Goal: Task Accomplishment & Management: Use online tool/utility

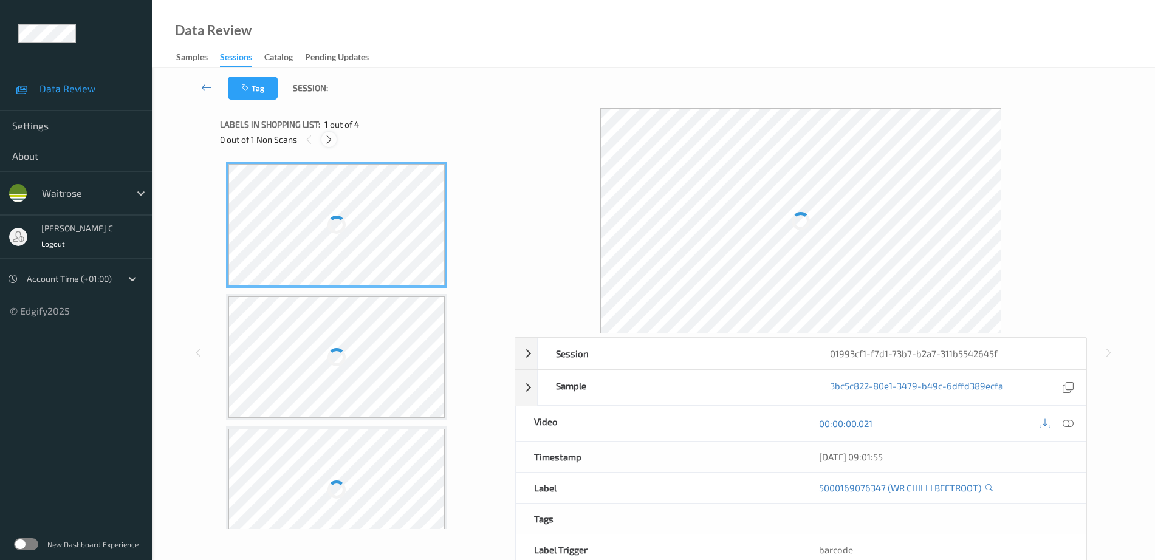
click at [326, 140] on icon at bounding box center [329, 139] width 10 height 11
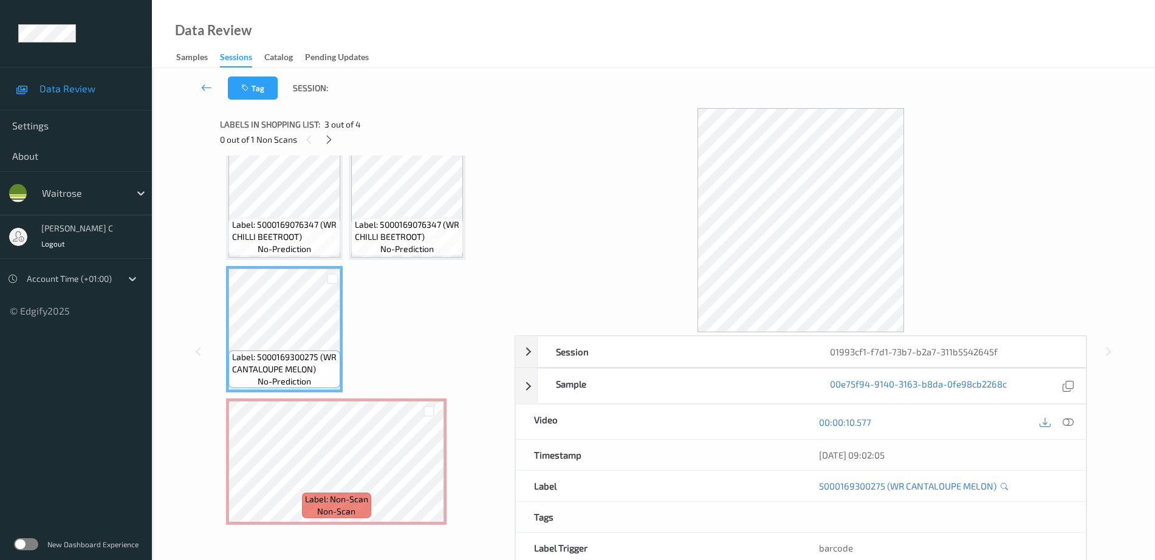
scroll to position [30, 0]
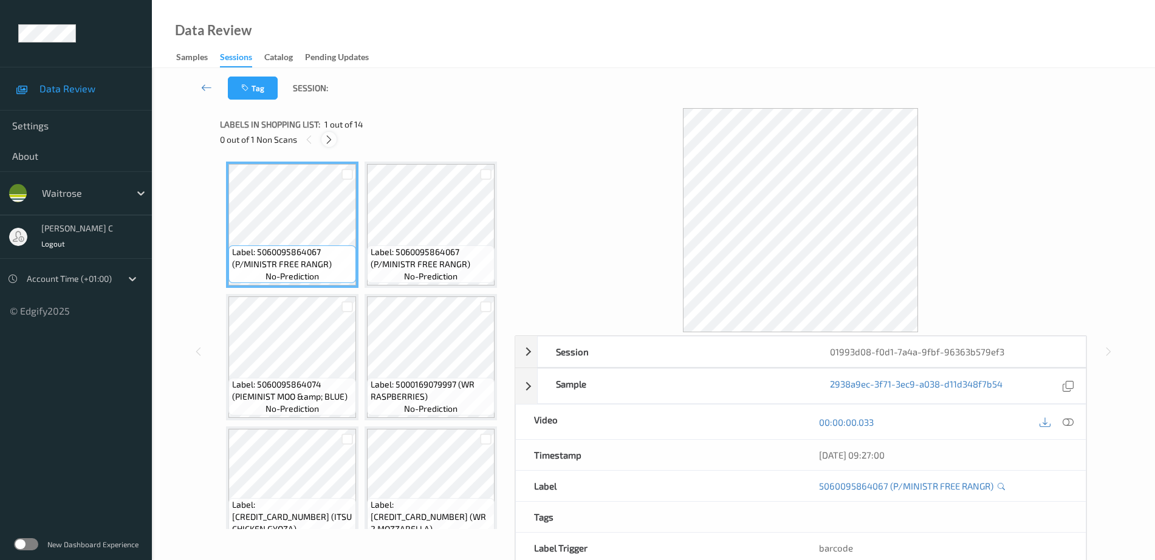
click at [328, 134] on icon at bounding box center [329, 139] width 10 height 11
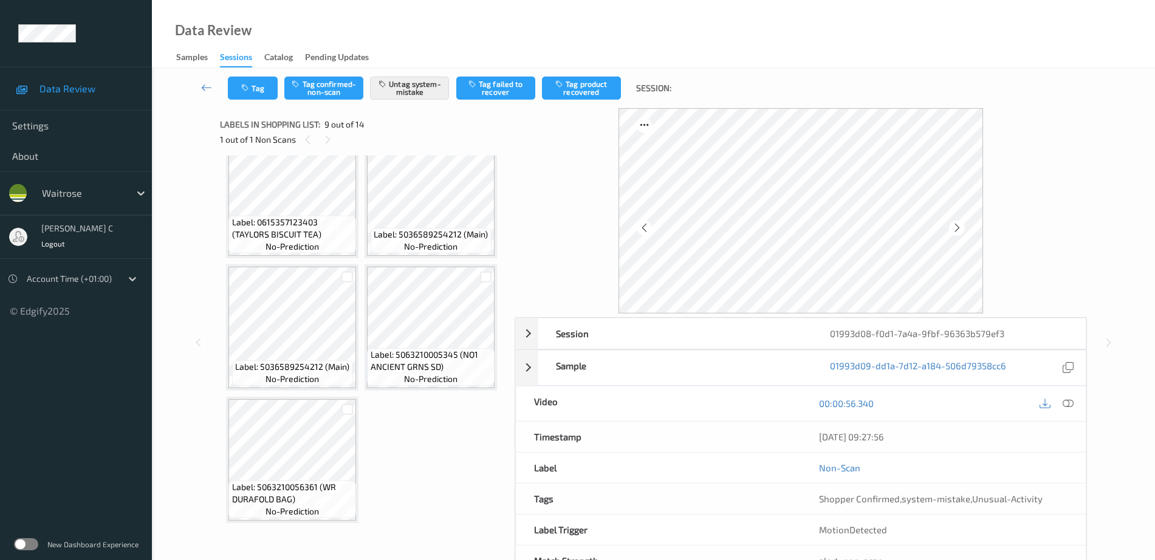
click at [431, 78] on icon at bounding box center [428, 72] width 10 height 11
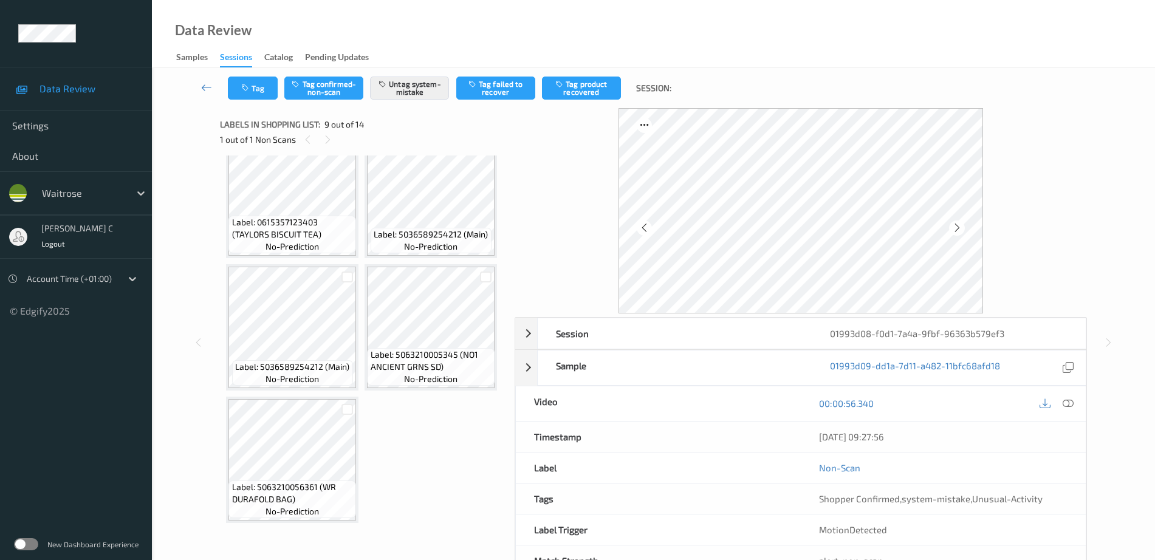
click at [428, 78] on icon at bounding box center [428, 72] width 10 height 11
click at [289, 253] on span "no-prediction" at bounding box center [291, 247] width 53 height 12
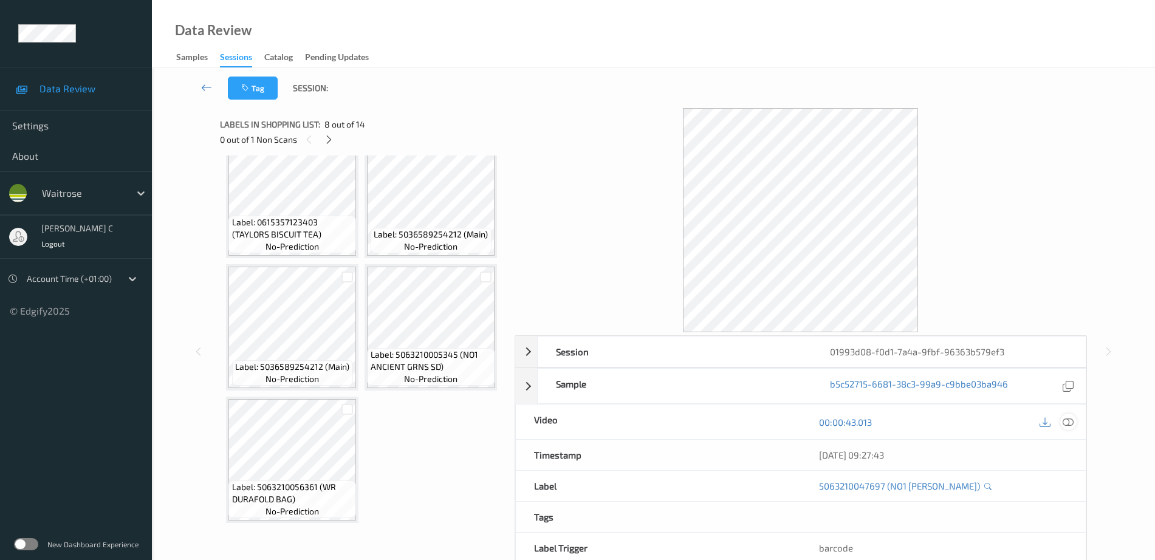
click at [1072, 424] on icon at bounding box center [1068, 422] width 11 height 11
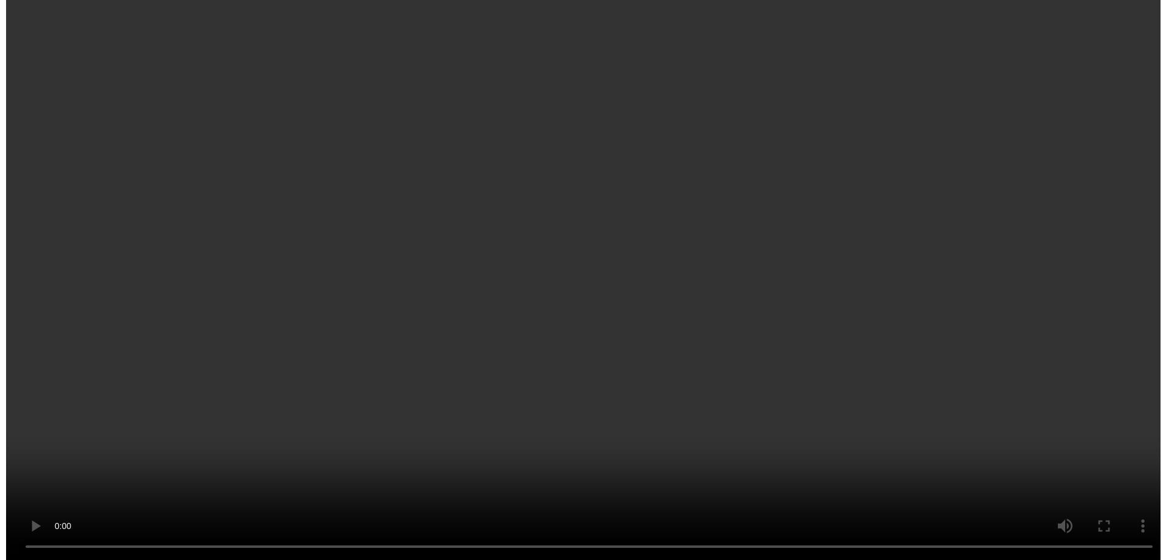
scroll to position [976, 0]
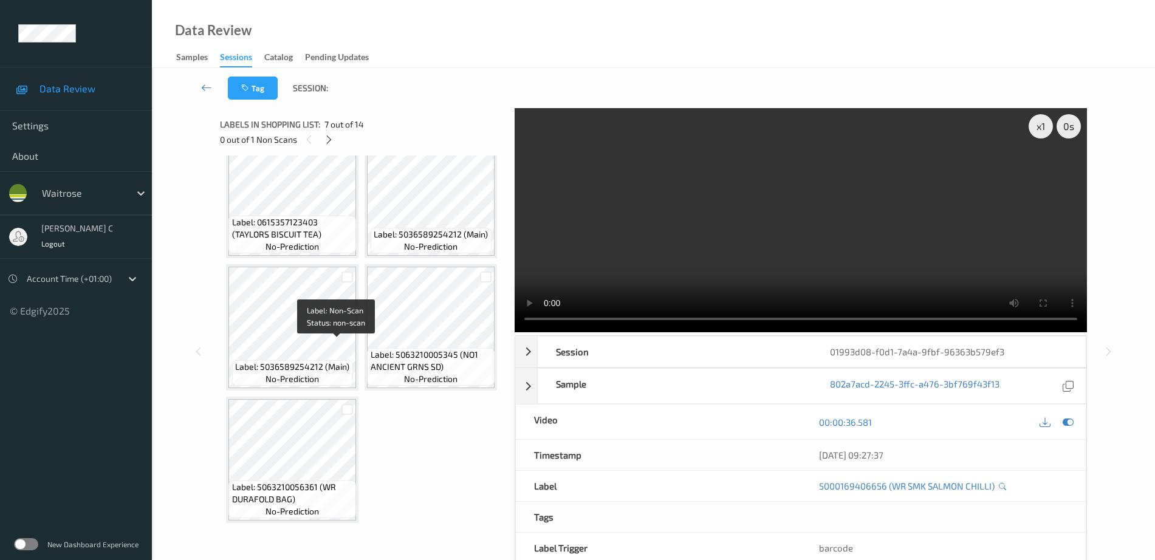
click at [324, 106] on span "Label: Non-Scan" at bounding box center [336, 100] width 63 height 12
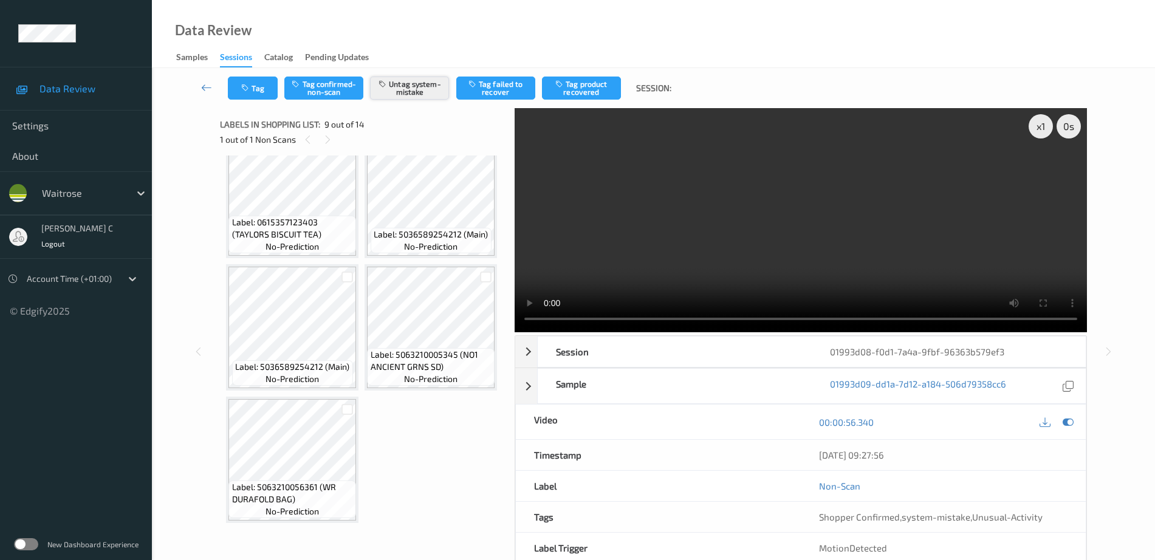
click at [417, 94] on button "Untag system-mistake" at bounding box center [409, 88] width 79 height 23
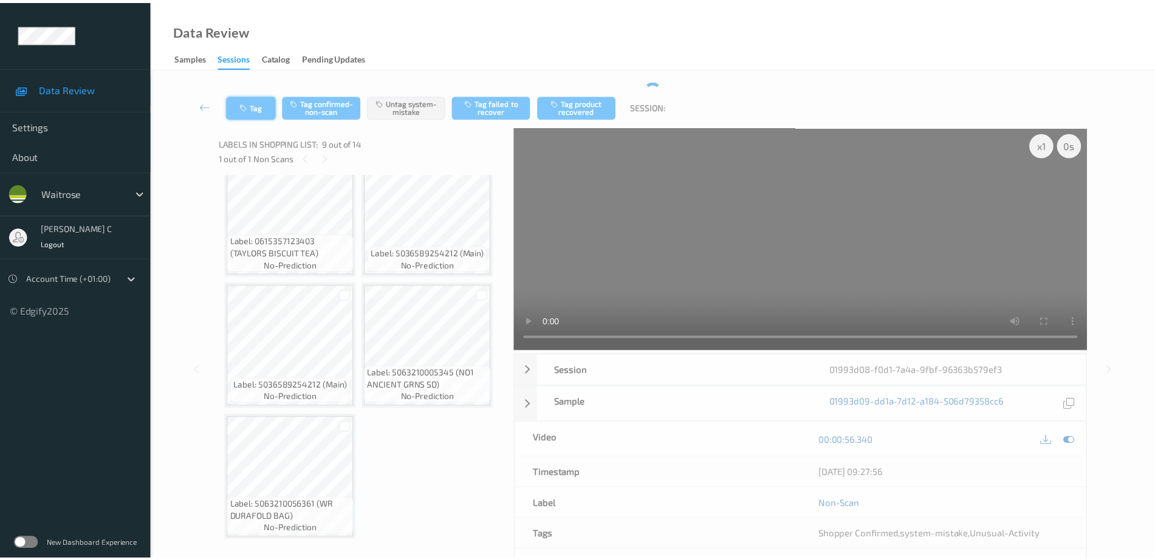
scroll to position [446, 0]
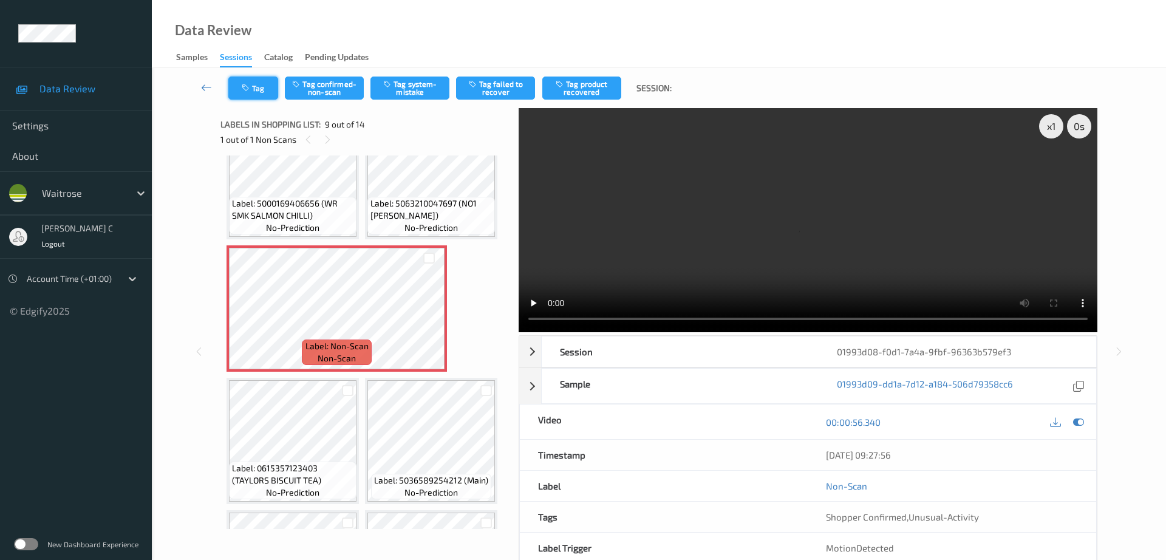
click at [254, 97] on button "Tag" at bounding box center [253, 88] width 50 height 23
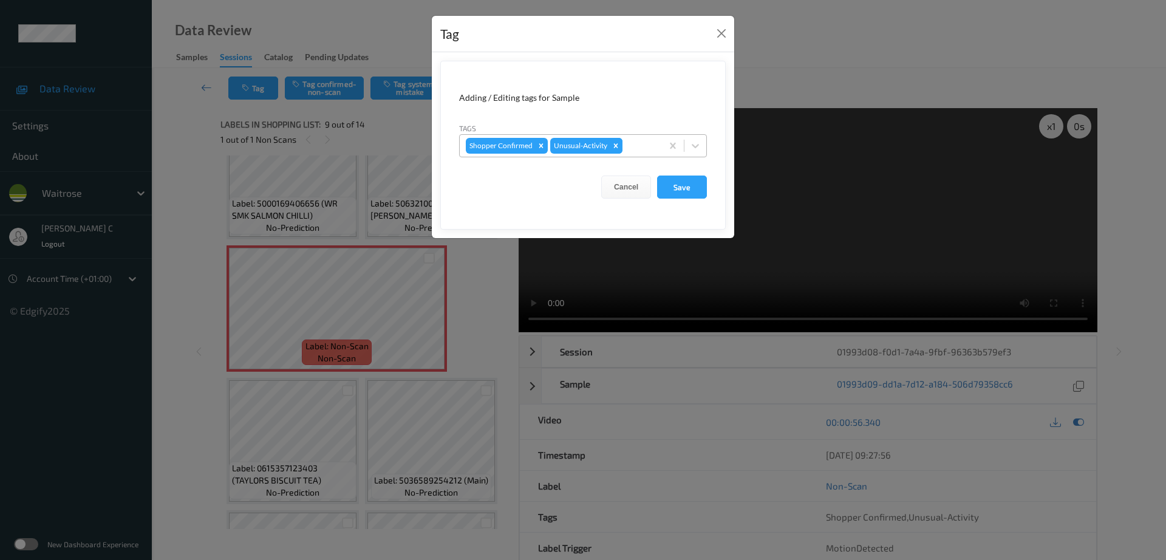
click at [617, 146] on icon "Remove Unusual-Activity" at bounding box center [616, 146] width 9 height 9
click at [679, 189] on button "Save" at bounding box center [682, 187] width 50 height 23
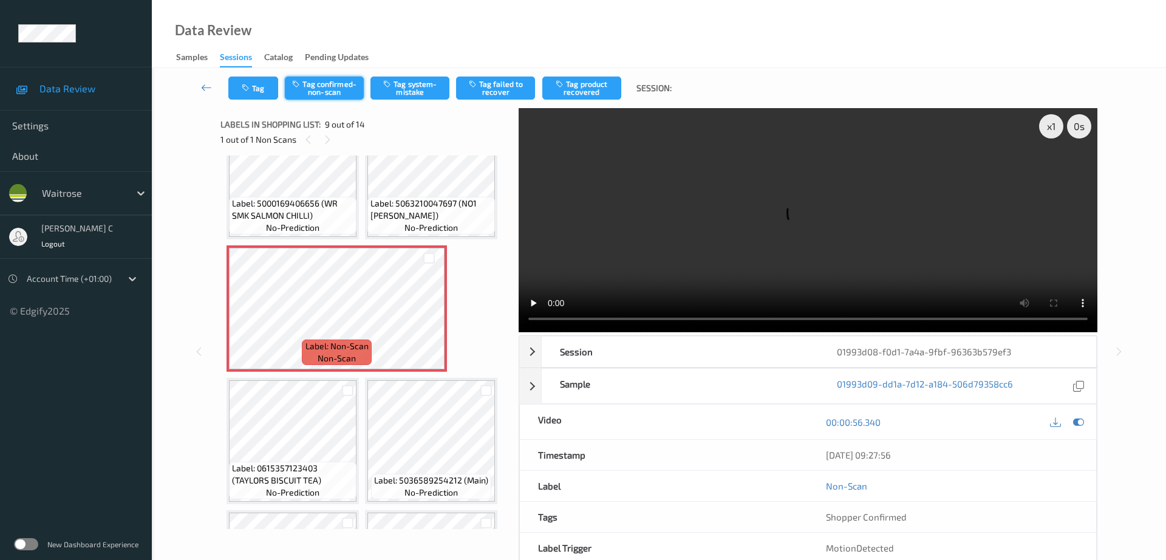
click at [325, 96] on button "Tag confirmed-non-scan" at bounding box center [324, 88] width 79 height 23
click at [602, 89] on button "Tag product recovered" at bounding box center [582, 88] width 79 height 23
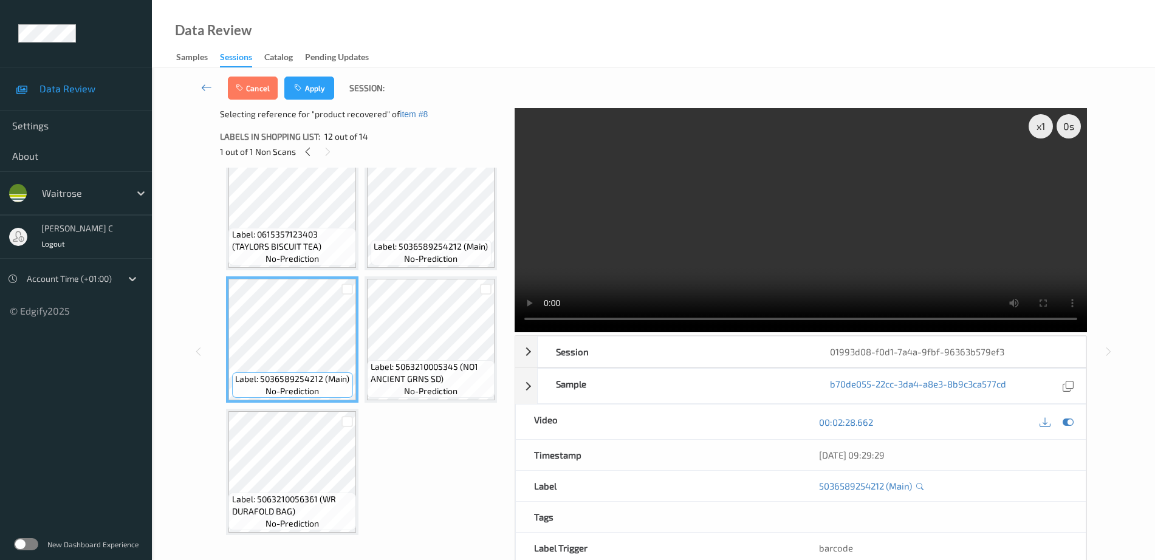
scroll to position [1431, 0]
click at [327, 87] on button "Apply" at bounding box center [309, 88] width 50 height 23
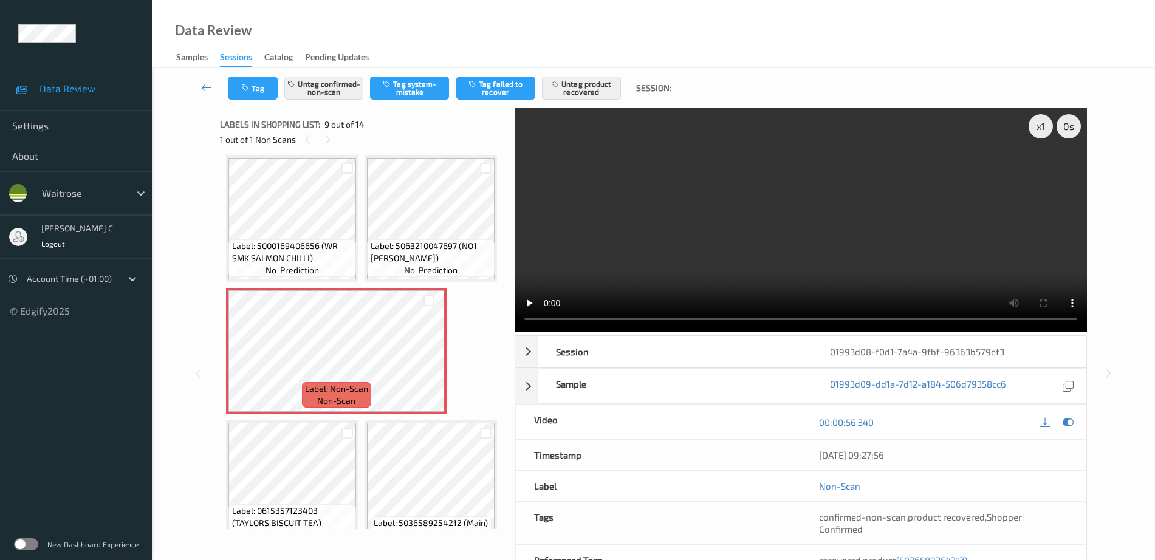
scroll to position [933, 0]
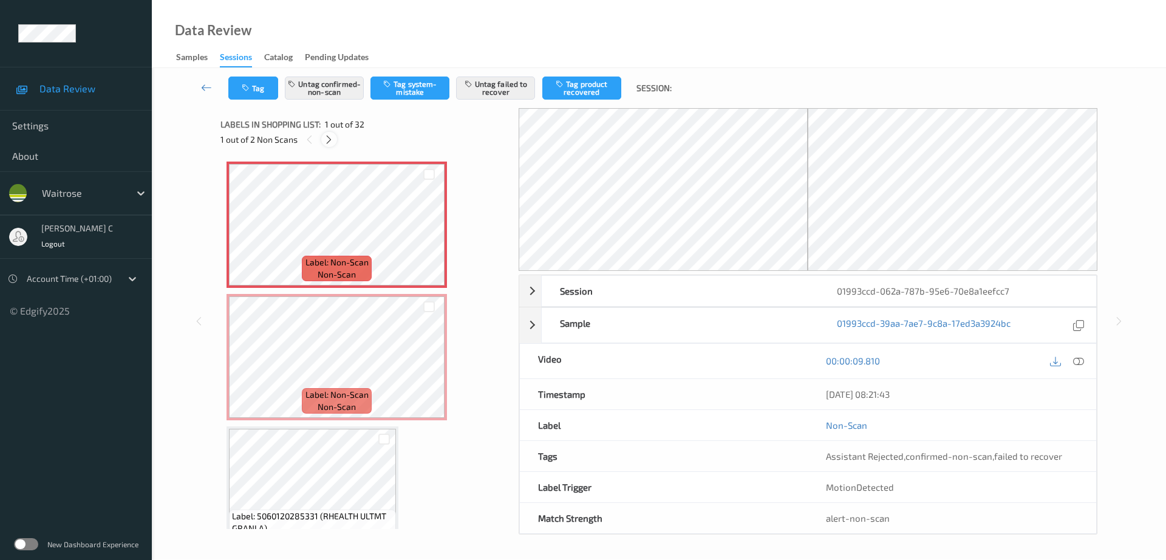
click at [332, 140] on icon at bounding box center [329, 139] width 10 height 11
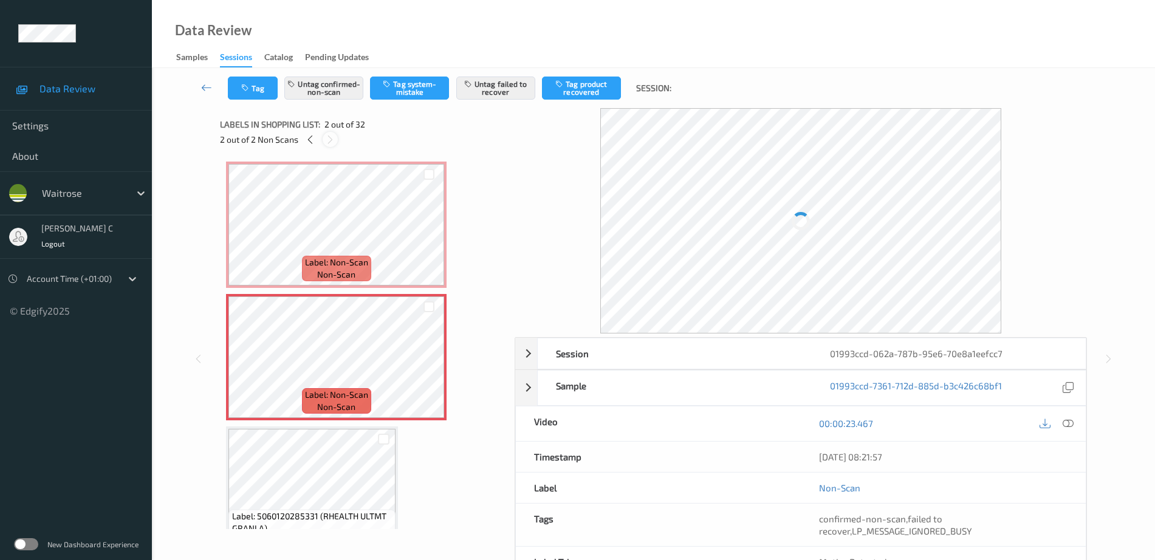
scroll to position [6, 0]
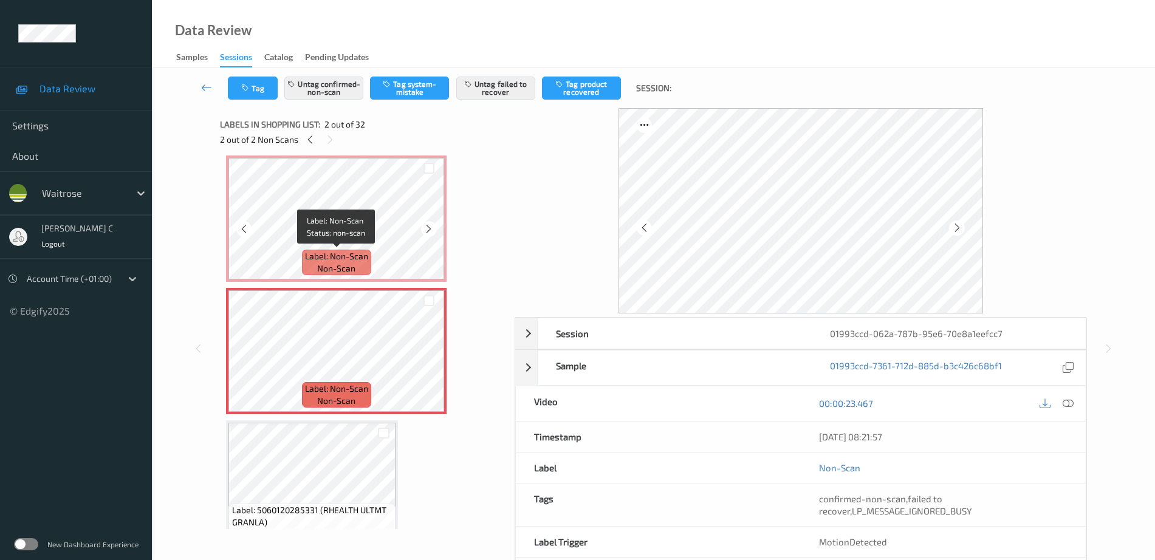
click at [364, 252] on span "Label: Non-Scan" at bounding box center [336, 256] width 63 height 12
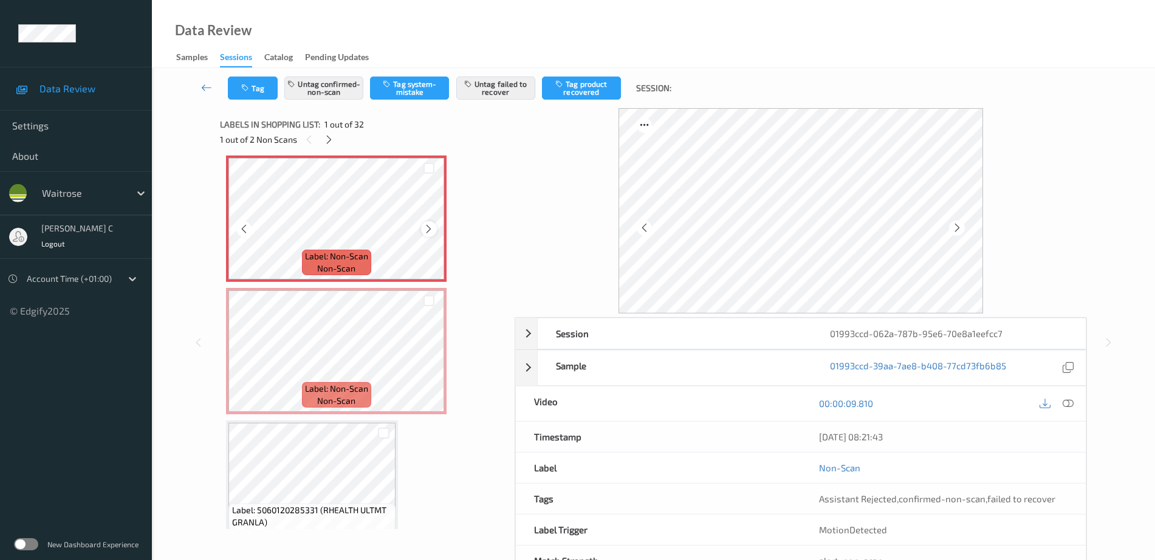
click at [431, 228] on icon at bounding box center [428, 229] width 10 height 11
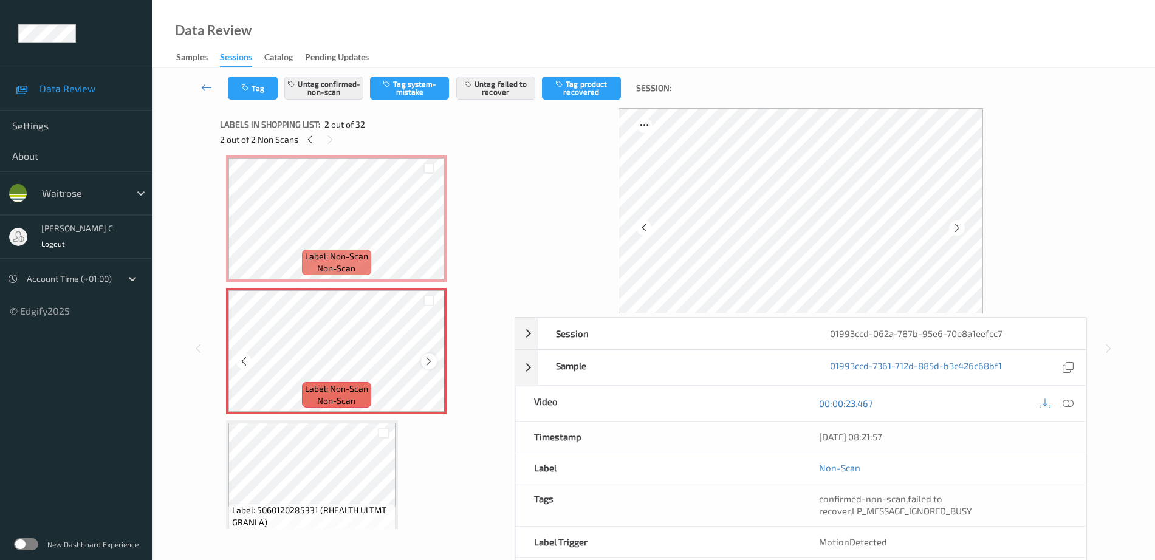
click at [427, 365] on icon at bounding box center [428, 361] width 10 height 11
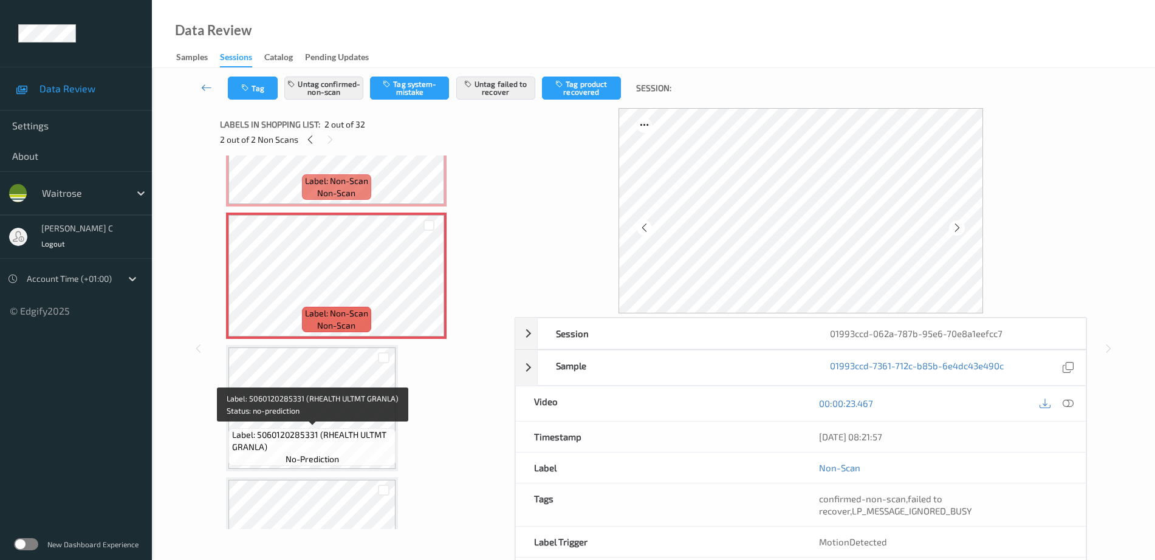
scroll to position [82, 0]
click at [331, 458] on span "no-prediction" at bounding box center [312, 459] width 53 height 12
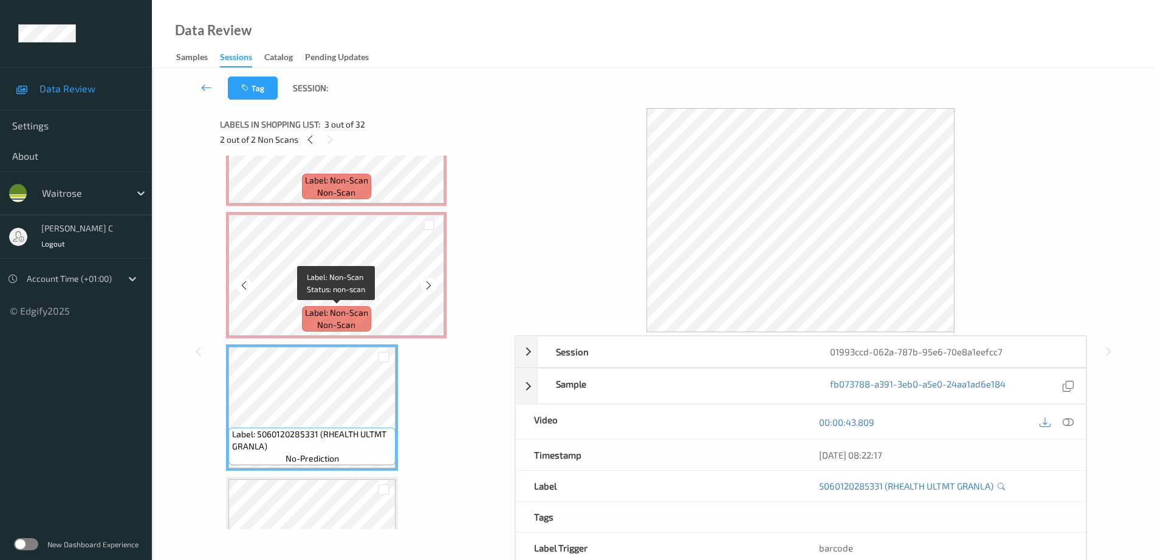
scroll to position [0, 0]
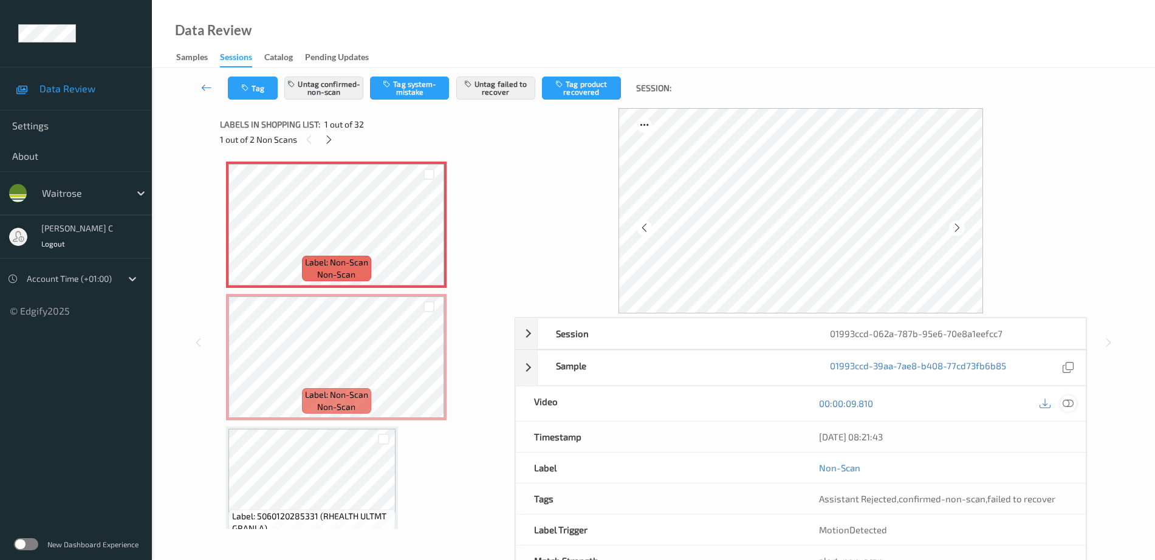
click at [1070, 400] on icon at bounding box center [1068, 403] width 11 height 11
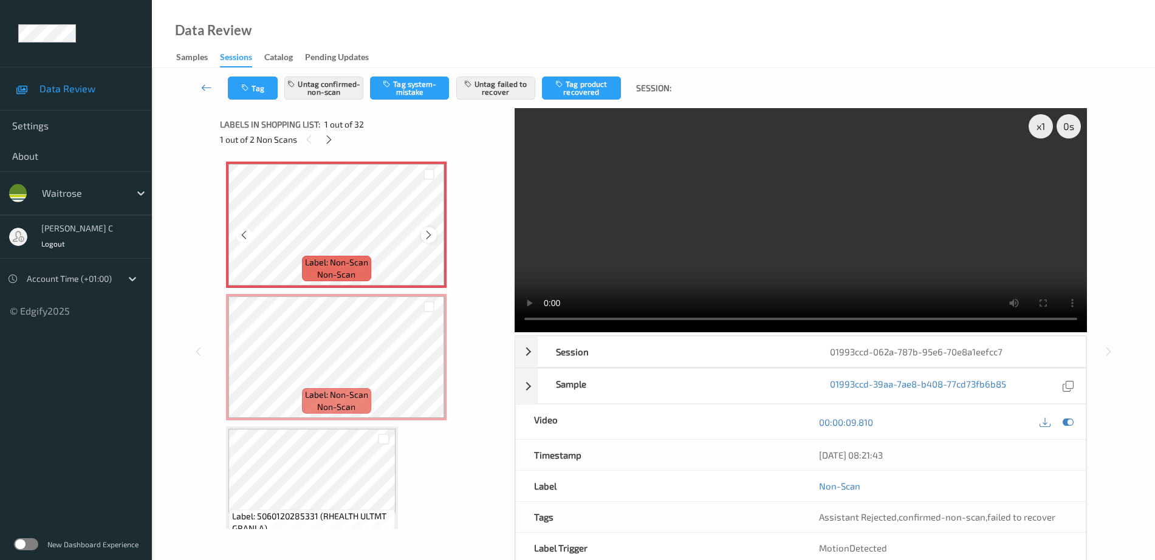
click at [433, 236] on icon at bounding box center [428, 235] width 10 height 11
click at [431, 237] on icon at bounding box center [428, 235] width 10 height 11
click at [1070, 426] on icon at bounding box center [1068, 422] width 11 height 11
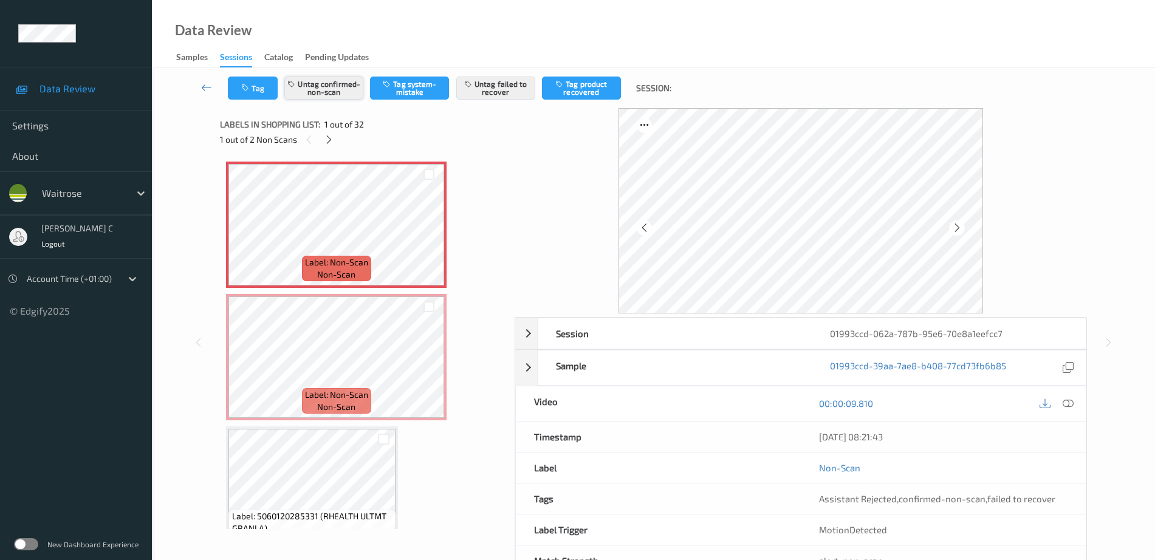
click at [338, 87] on button "Untag confirmed-non-scan" at bounding box center [323, 88] width 79 height 23
click at [512, 89] on button "Untag failed to recover" at bounding box center [495, 88] width 79 height 23
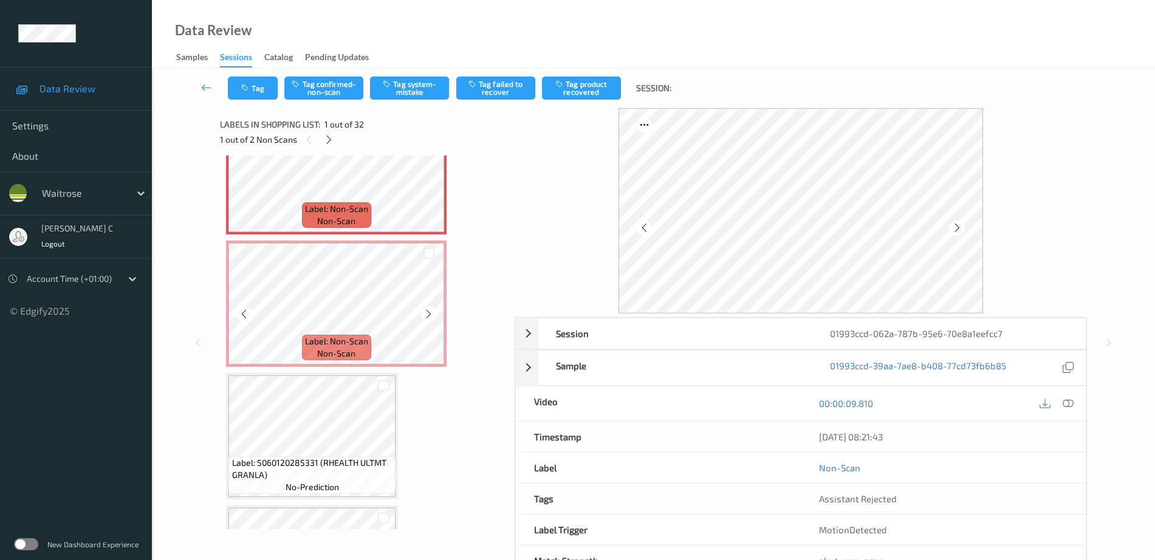
scroll to position [76, 0]
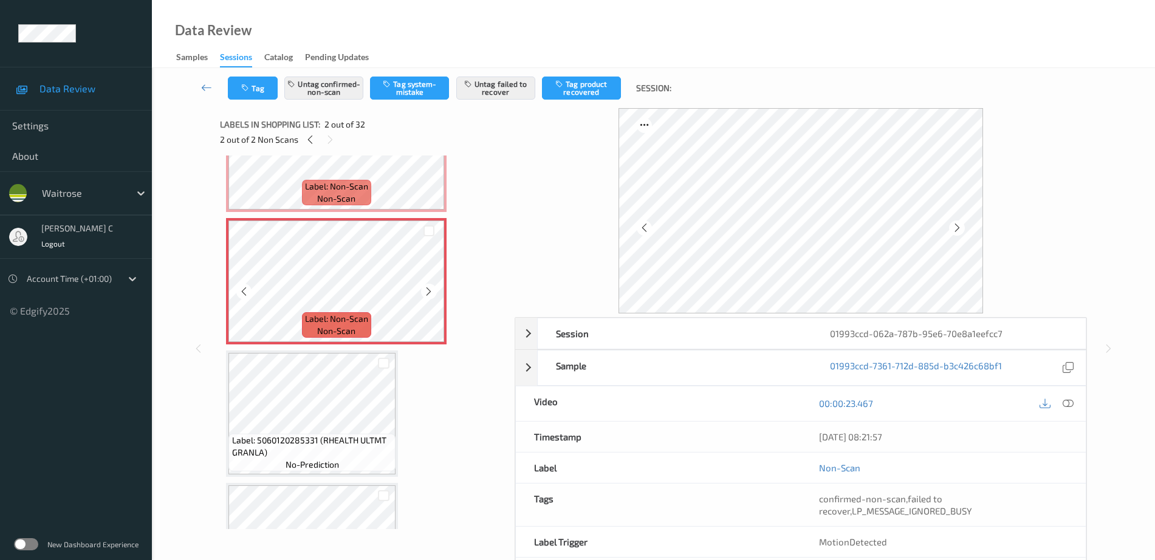
click at [431, 292] on icon at bounding box center [428, 291] width 10 height 11
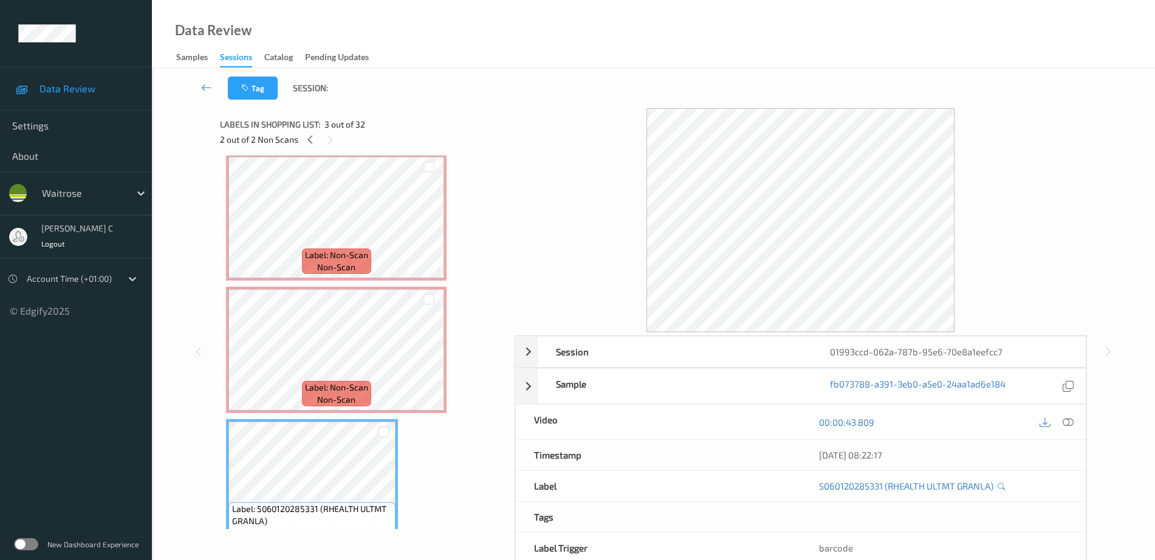
scroll to position [0, 0]
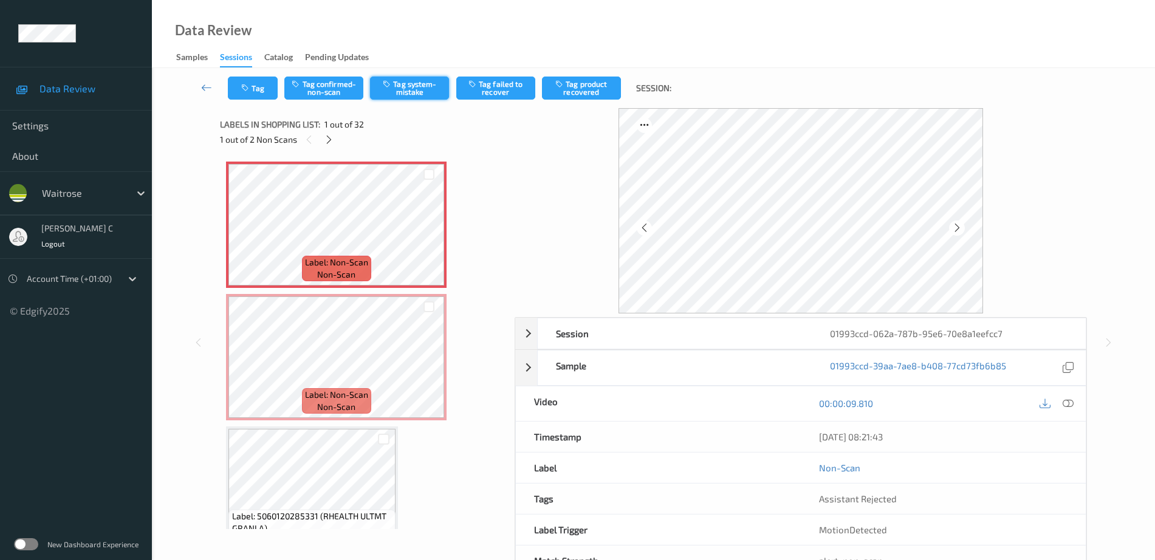
click at [425, 91] on button "Tag system-mistake" at bounding box center [409, 88] width 79 height 23
click at [250, 92] on button "Tag" at bounding box center [253, 88] width 50 height 23
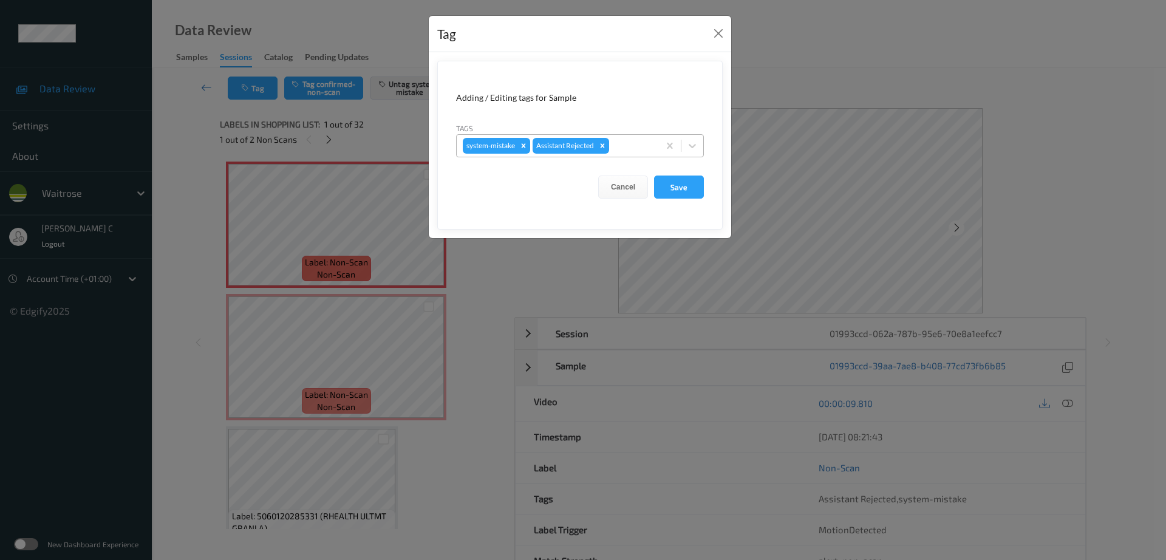
click at [620, 145] on div at bounding box center [632, 146] width 41 height 15
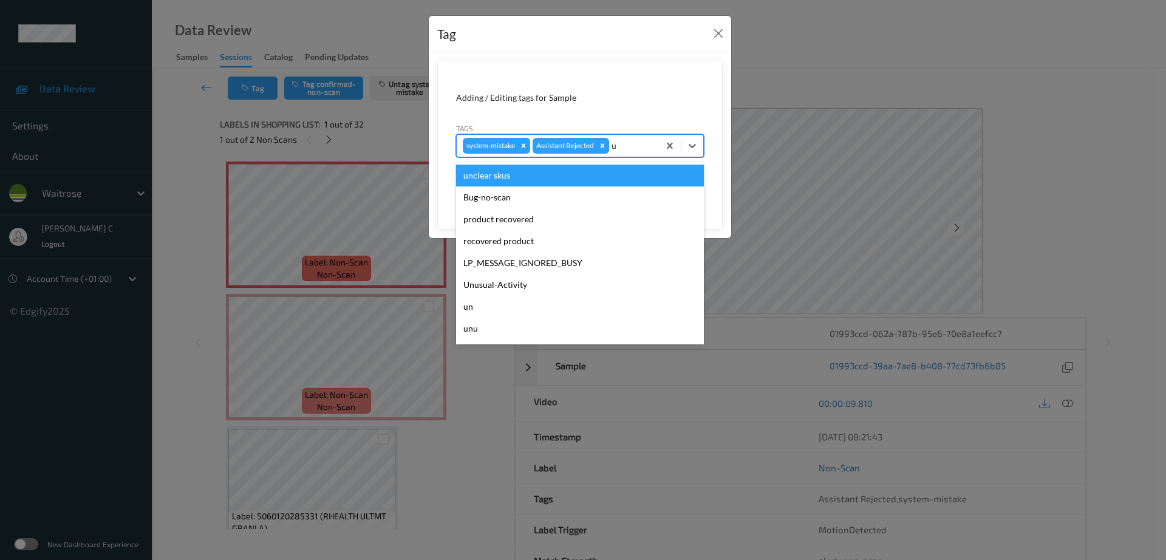
type input "un"
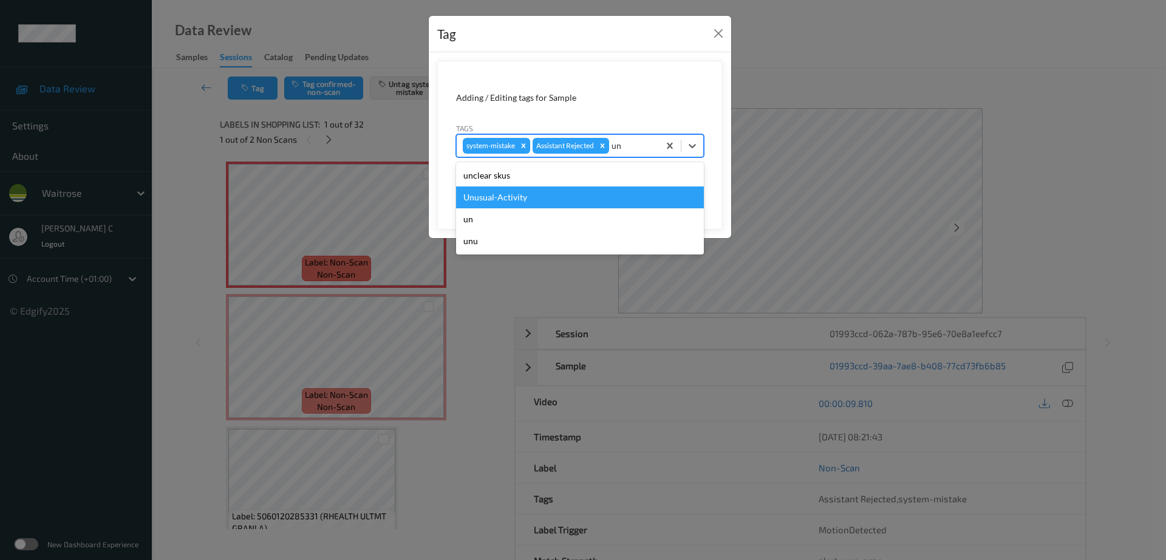
click at [514, 196] on div "Unusual-Activity" at bounding box center [580, 198] width 248 height 22
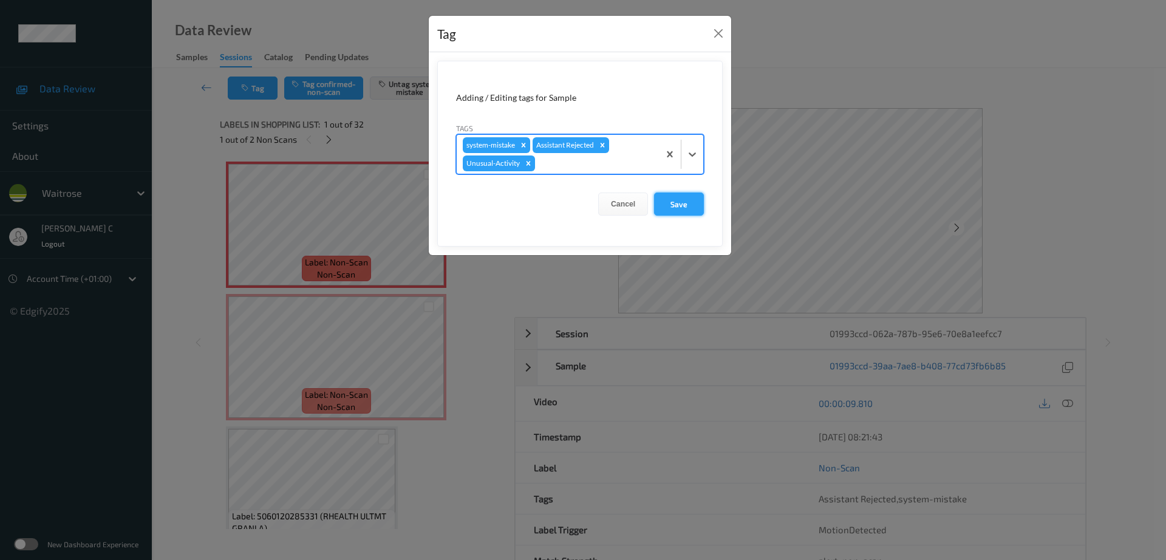
click at [683, 203] on button "Save" at bounding box center [679, 204] width 50 height 23
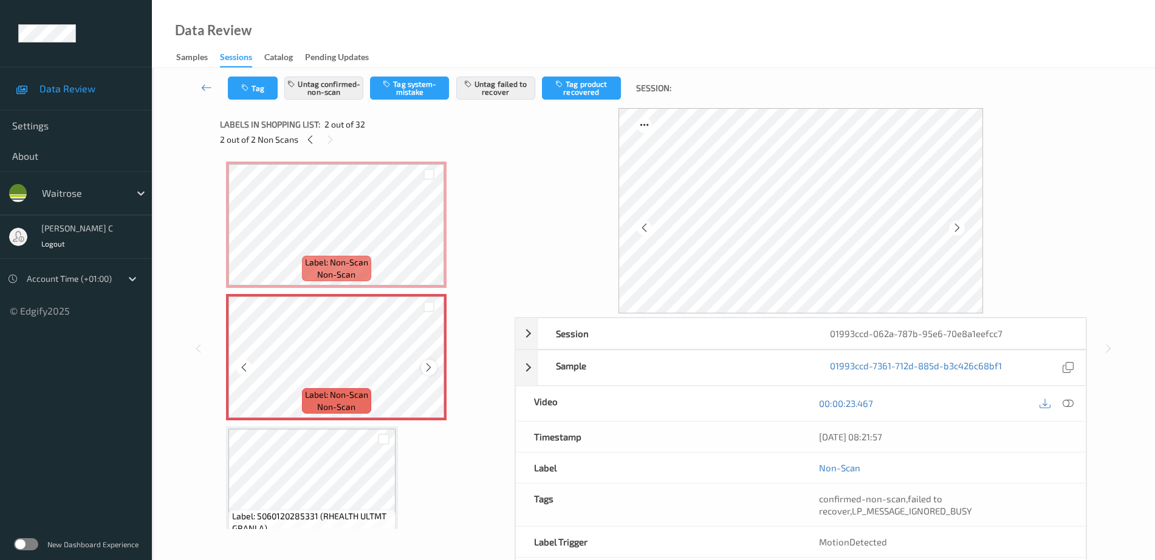
click at [431, 367] on icon at bounding box center [428, 367] width 10 height 11
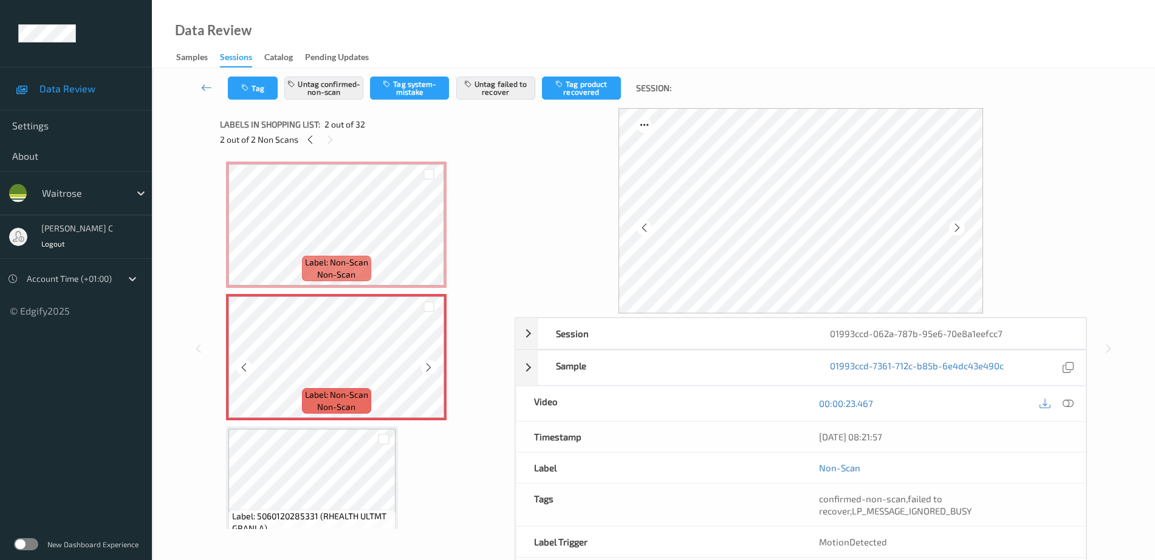
click at [431, 367] on icon at bounding box center [428, 367] width 10 height 11
click at [492, 95] on button "Untag failed to recover" at bounding box center [495, 88] width 79 height 23
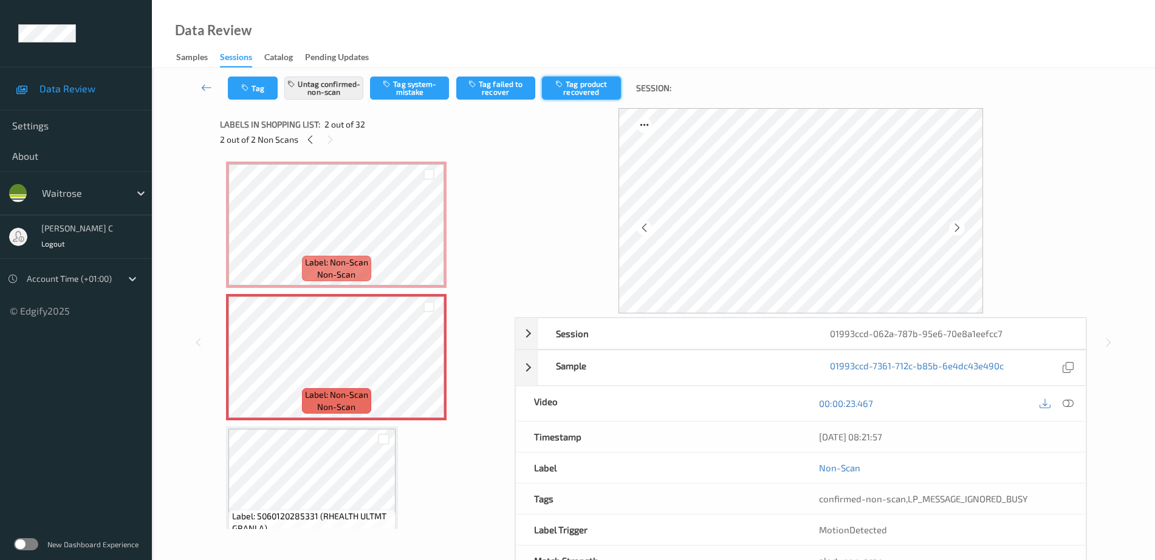
click at [588, 91] on button "Tag product recovered" at bounding box center [581, 88] width 79 height 23
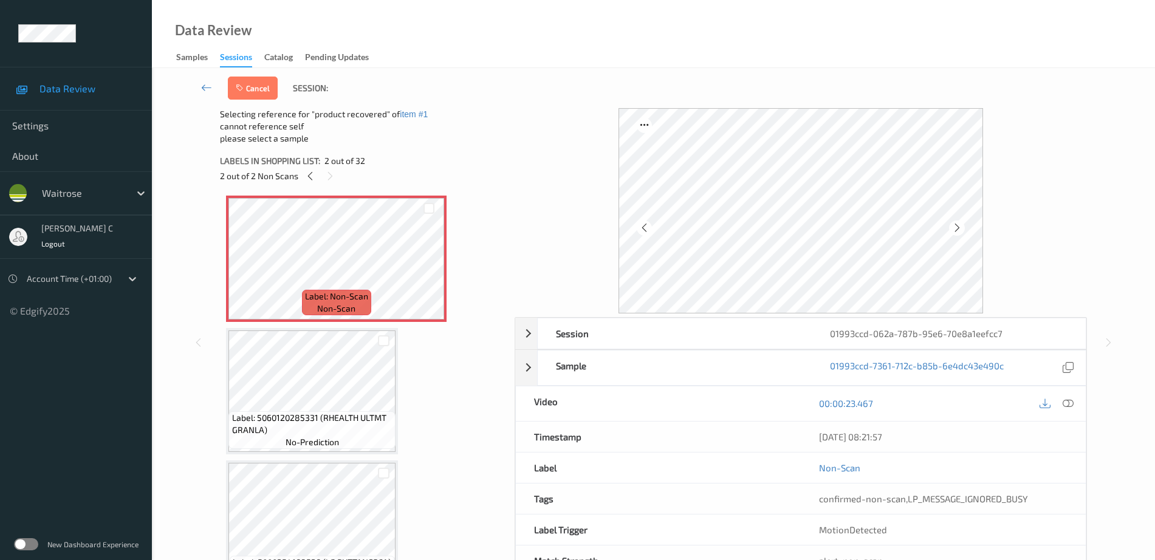
scroll to position [152, 0]
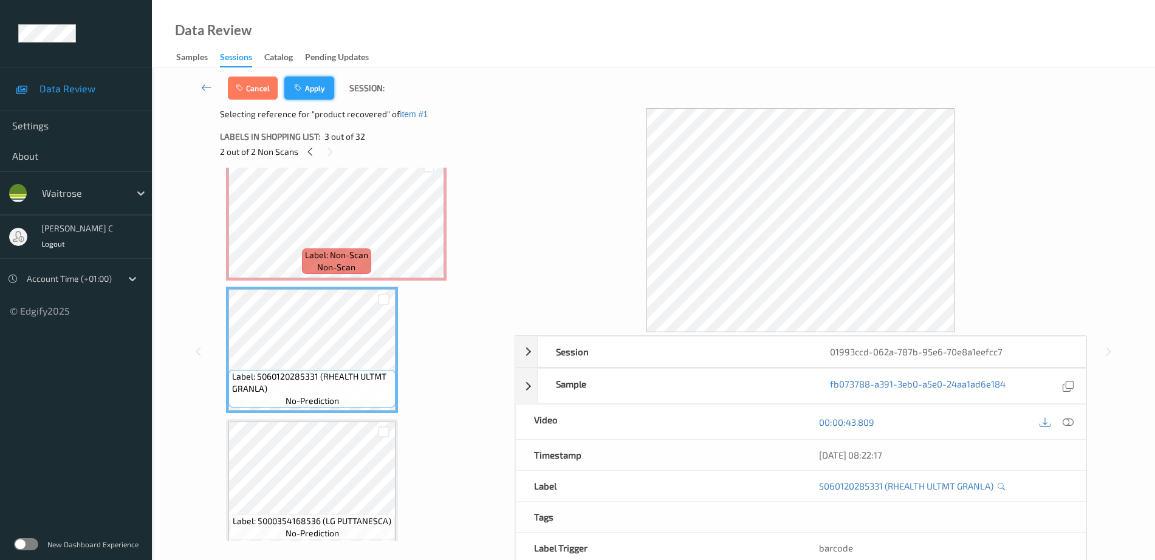
click at [328, 82] on button "Apply" at bounding box center [309, 88] width 50 height 23
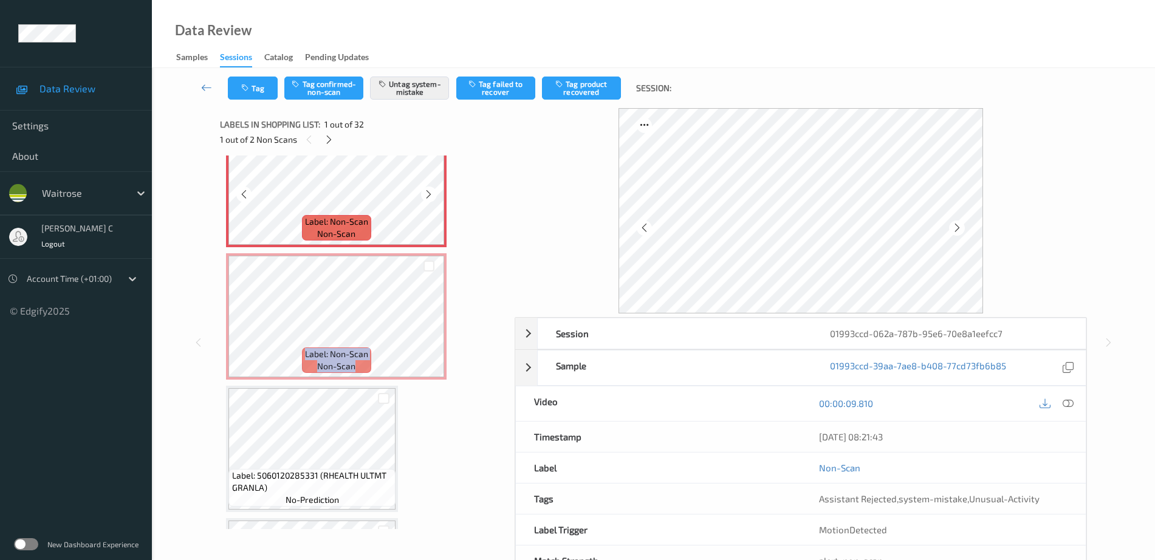
scroll to position [76, 0]
